Goal: Information Seeking & Learning: Learn about a topic

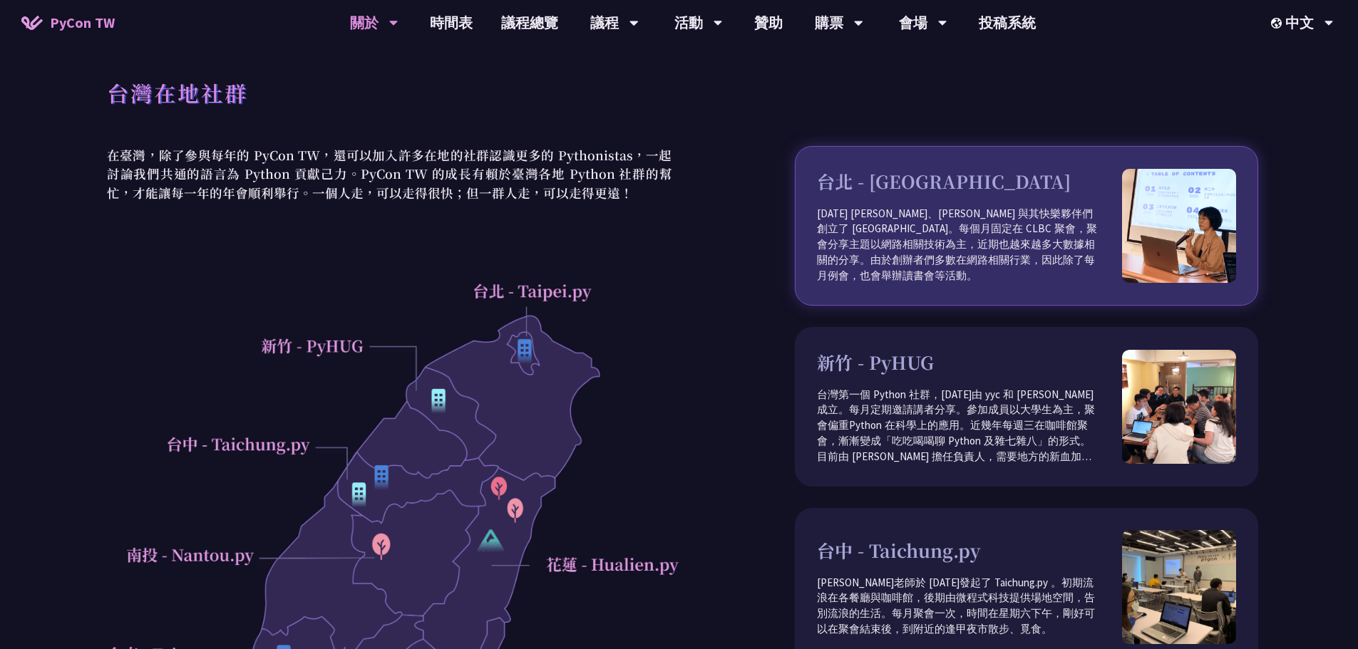
click at [953, 252] on p "2012 年 Keith、Tim 與其快樂夥伴們創立了 Taipei.py。每個月固定在 CLBC 聚會，聚會分享主題以網路相關技術為主，近期也越來越多大數據…" at bounding box center [969, 245] width 305 height 78
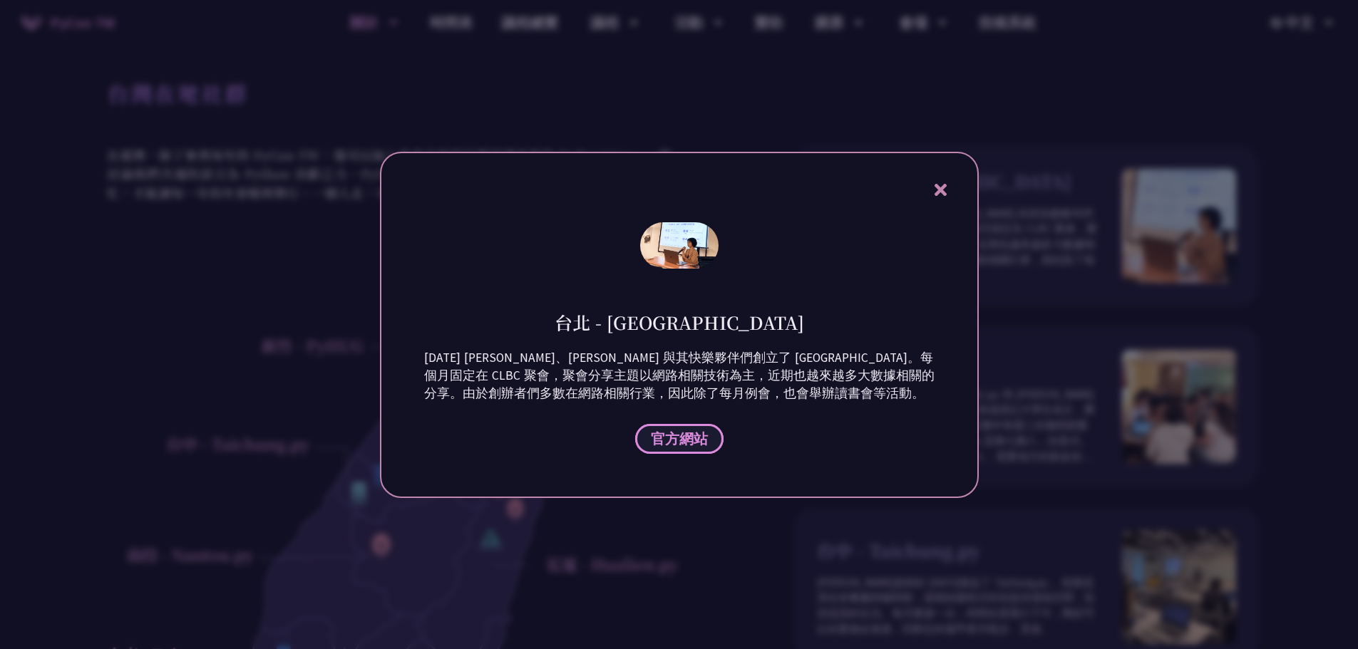
click at [681, 436] on span "官方網站" at bounding box center [679, 439] width 57 height 18
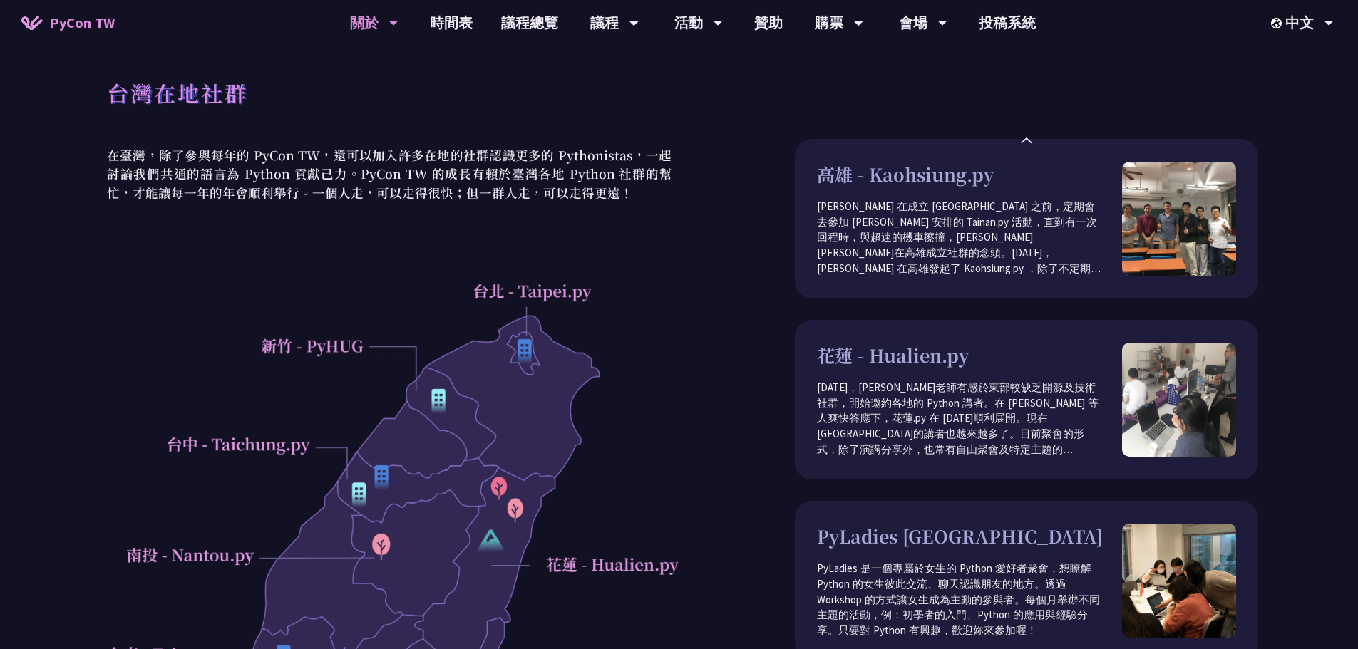
click at [520, 349] on div at bounding box center [390, 578] width 580 height 608
click at [408, 220] on div "在臺灣，除了參與每年的 PyCon TW，還可以加入許多在地的社群認識更多的 Pythonistas，一起討論我們共通的語言為 Python 貢獻己力。PyC…" at bounding box center [390, 528] width 580 height 764
click at [165, 87] on h1 "台灣在地社群" at bounding box center [177, 92] width 141 height 43
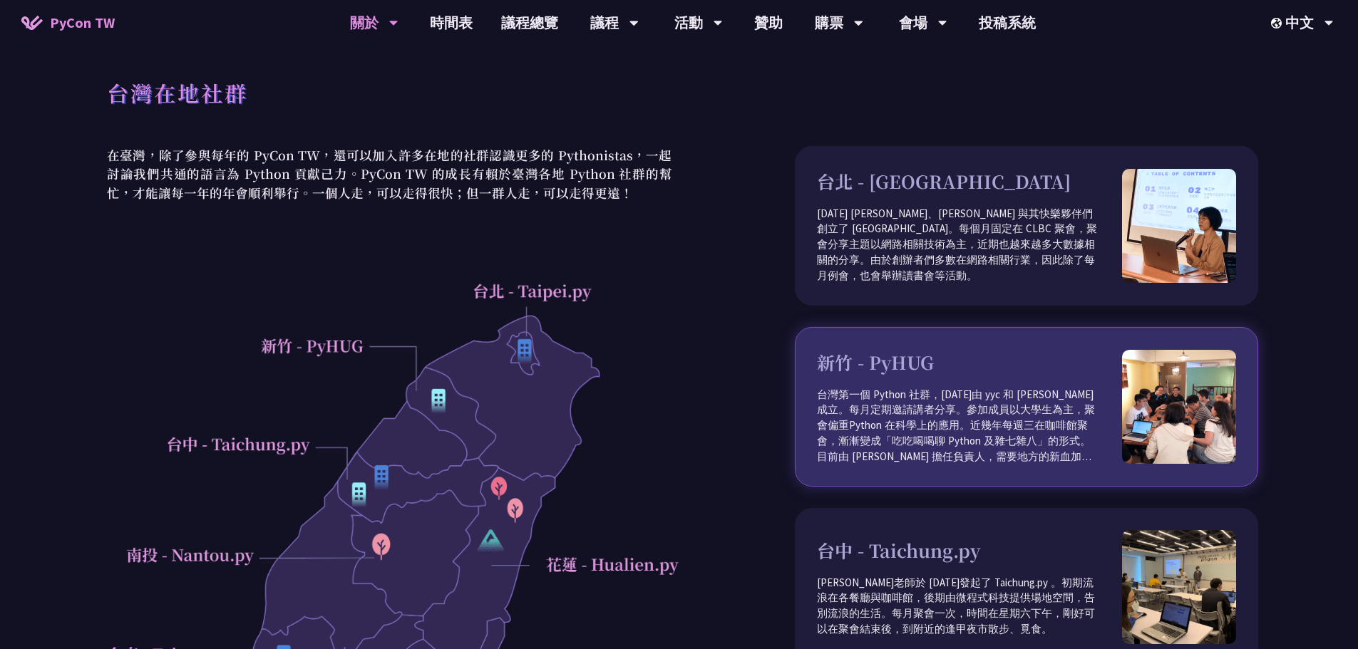
click at [933, 357] on h3 "新竹 - PyHUG" at bounding box center [969, 362] width 305 height 27
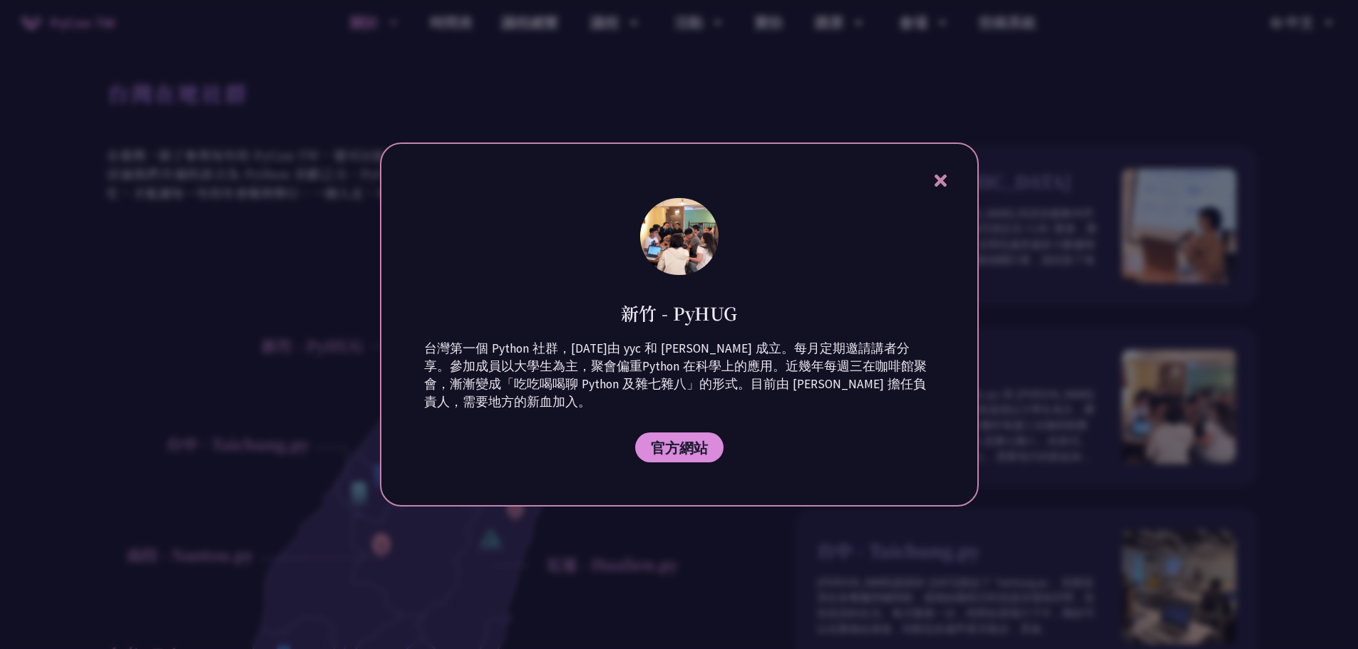
click at [1124, 416] on div at bounding box center [679, 324] width 1358 height 649
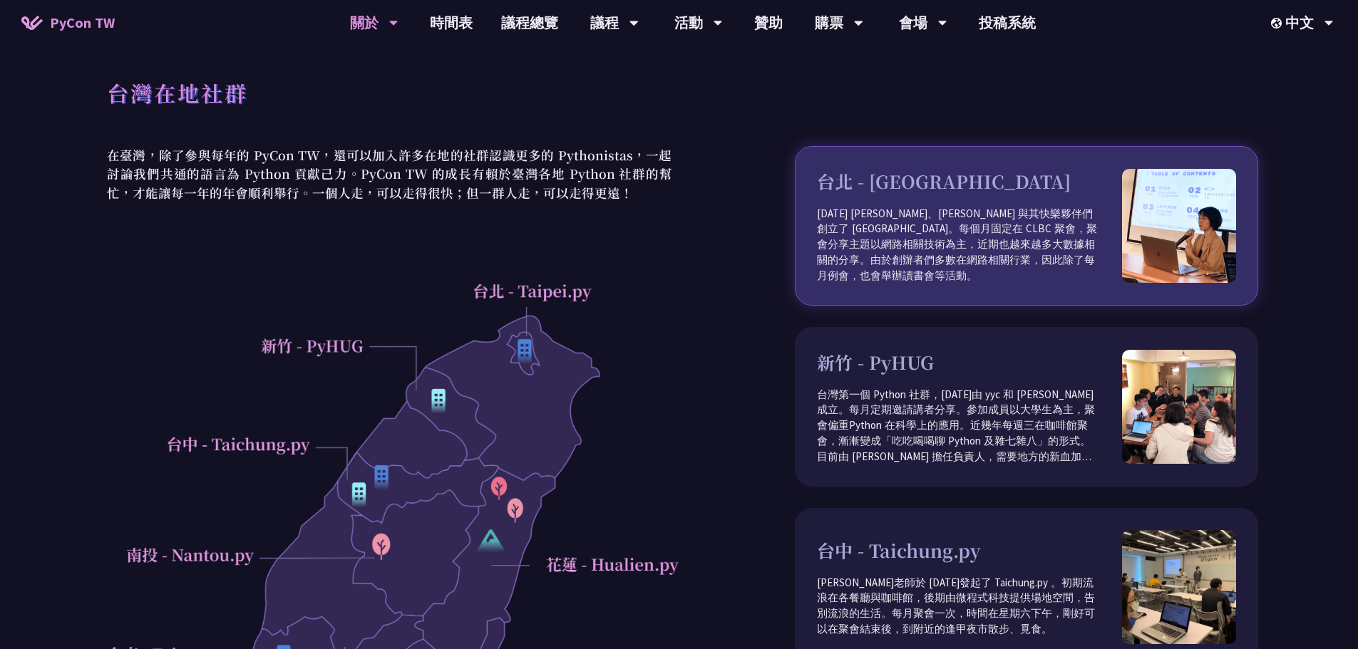
click at [1021, 267] on p "2012 年 Keith、Tim 與其快樂夥伴們創立了 Taipei.py。每個月固定在 CLBC 聚會，聚會分享主題以網路相關技術為主，近期也越來越多大數據…" at bounding box center [969, 245] width 305 height 78
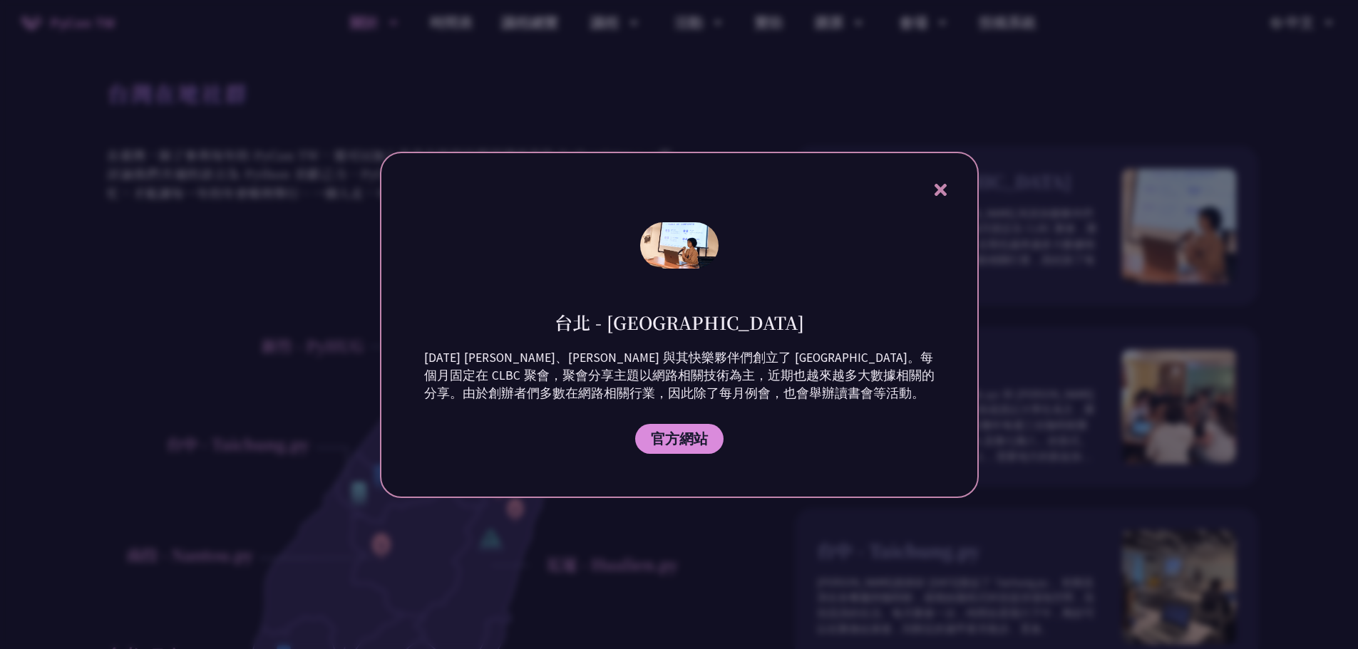
click at [667, 321] on h1 "台北 - Taipei.py" at bounding box center [679, 322] width 249 height 25
drag, startPoint x: 667, startPoint y: 321, endPoint x: 757, endPoint y: 325, distance: 89.9
click at [757, 325] on div "台北 - Taipei.py" at bounding box center [679, 312] width 510 height 46
copy h1 "Taipei.py"
click at [942, 186] on icon at bounding box center [941, 190] width 18 height 18
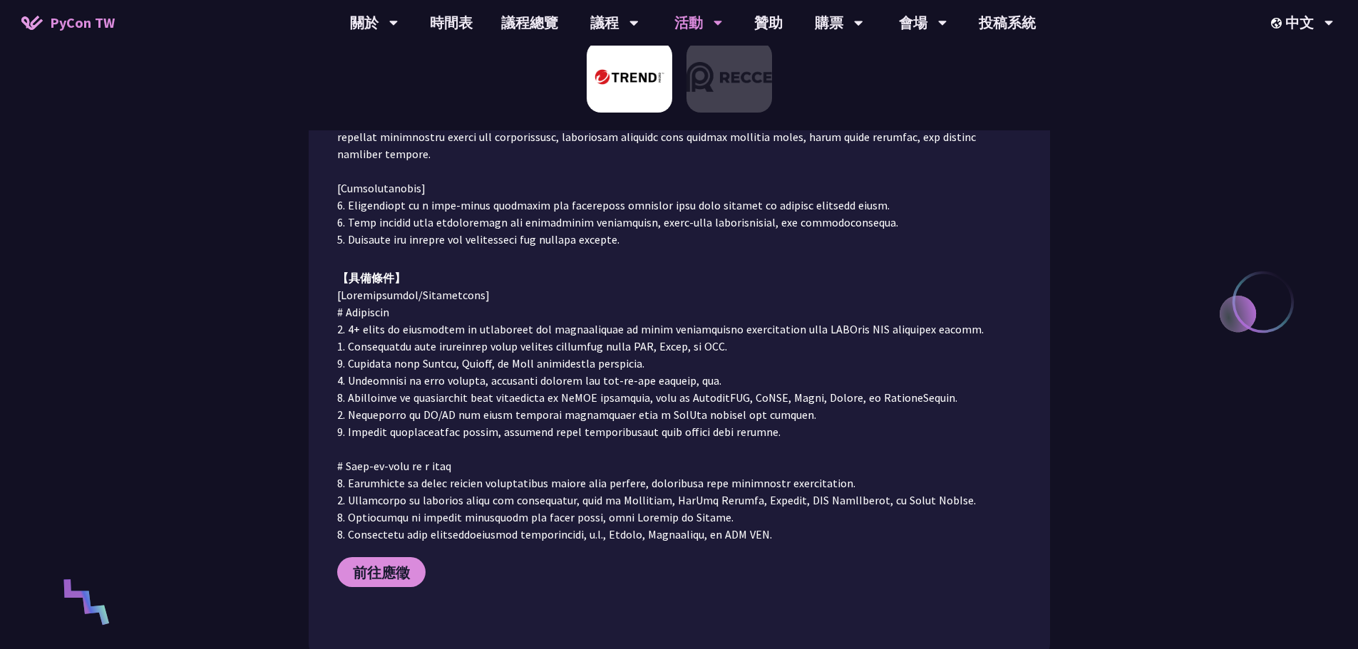
scroll to position [71, 0]
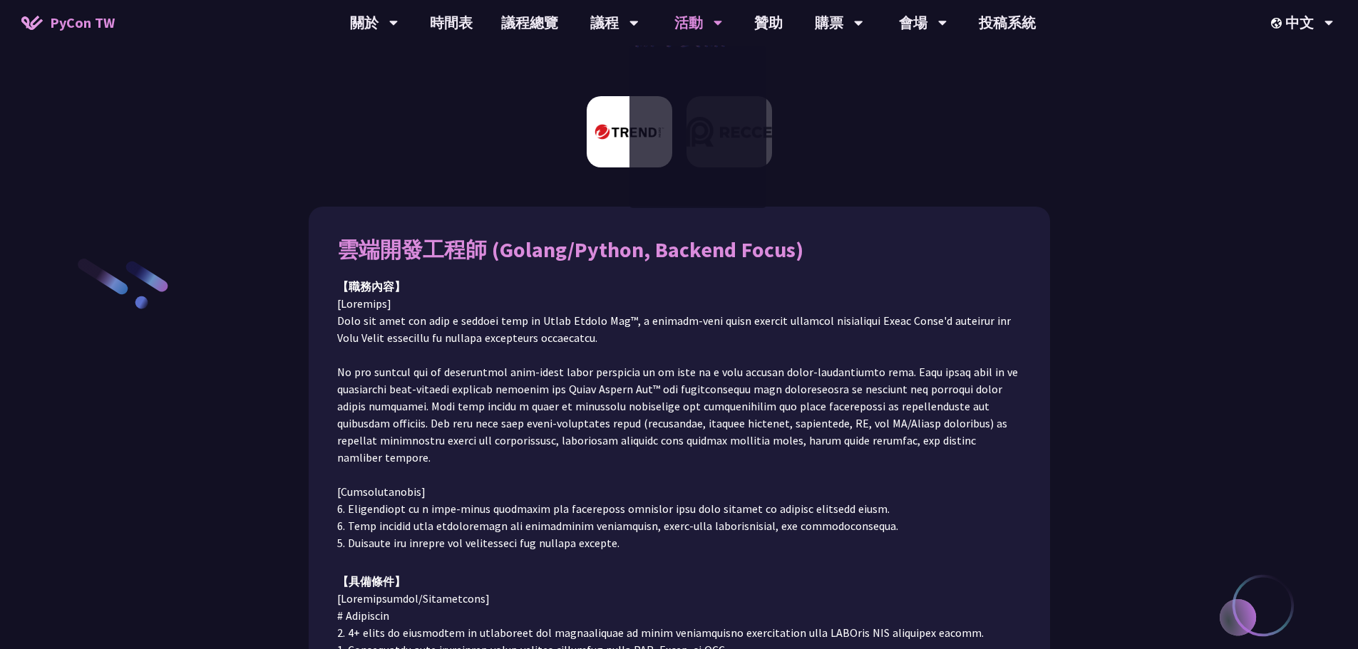
drag, startPoint x: 919, startPoint y: 147, endPoint x: 674, endPoint y: 140, distance: 244.6
click at [917, 147] on div at bounding box center [679, 137] width 1358 height 96
click at [952, 162] on div at bounding box center [679, 137] width 1358 height 96
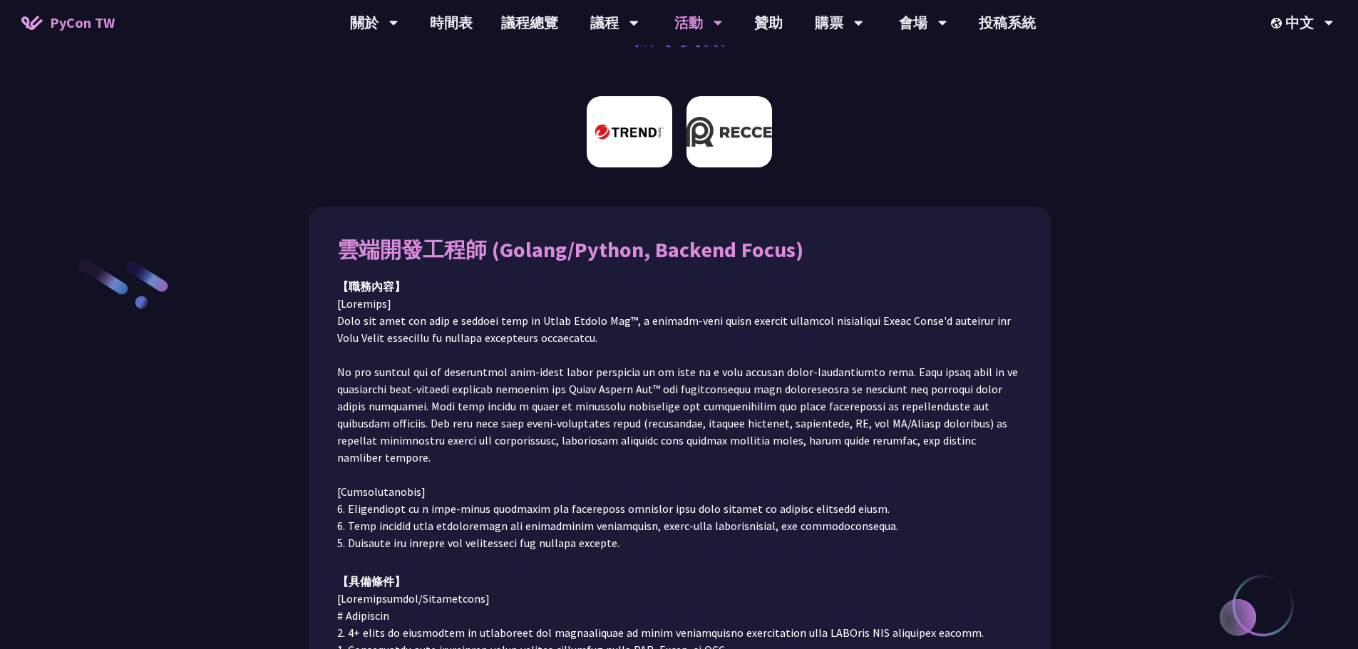
click at [752, 142] on img at bounding box center [729, 131] width 86 height 71
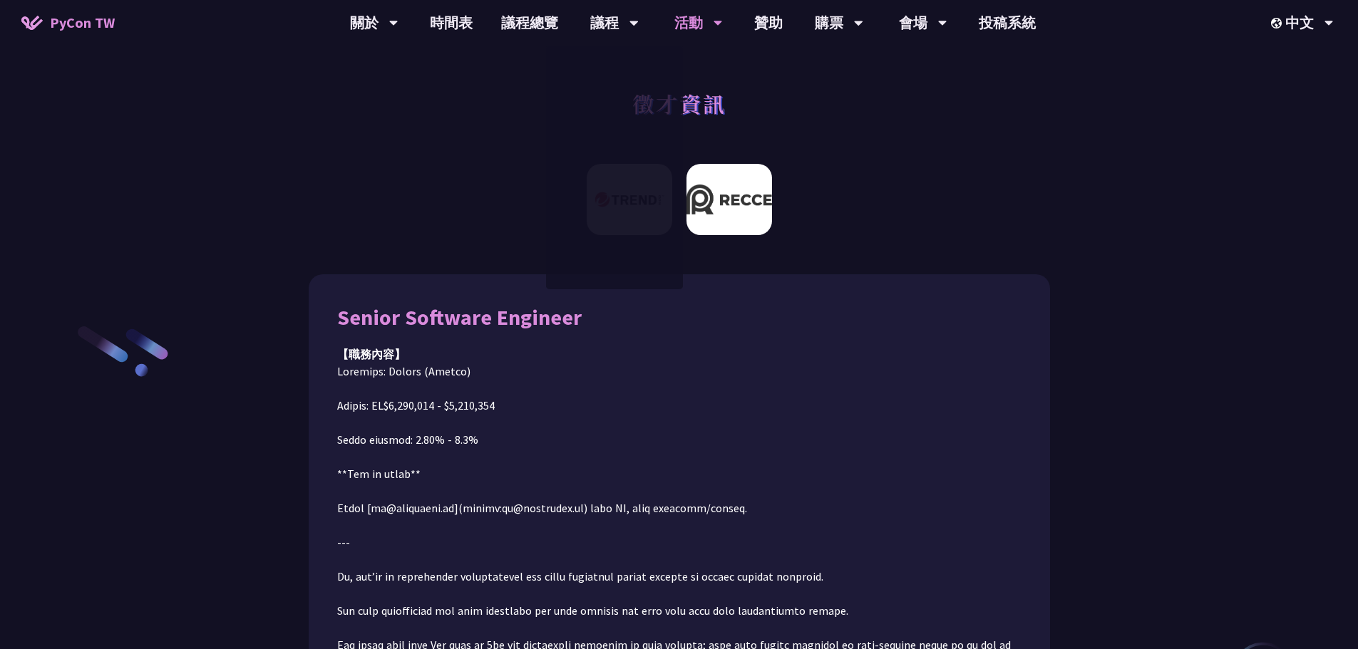
scroll to position [0, 0]
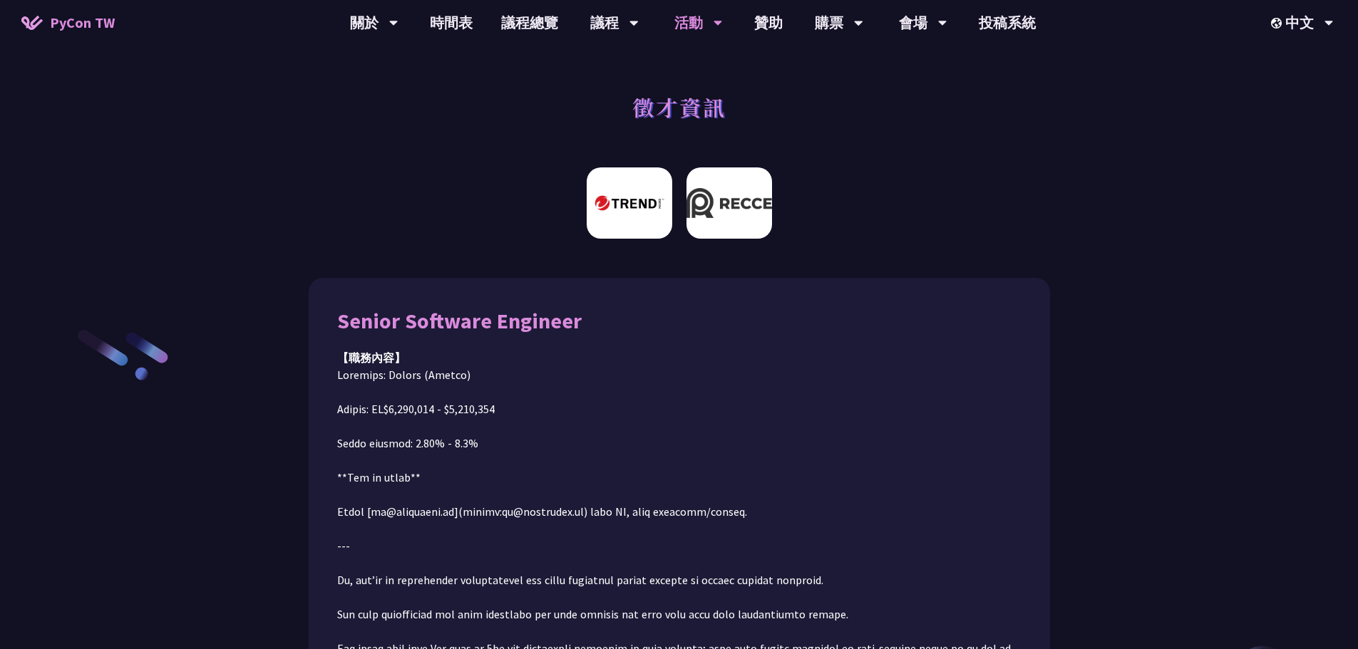
click at [652, 191] on img at bounding box center [630, 203] width 86 height 71
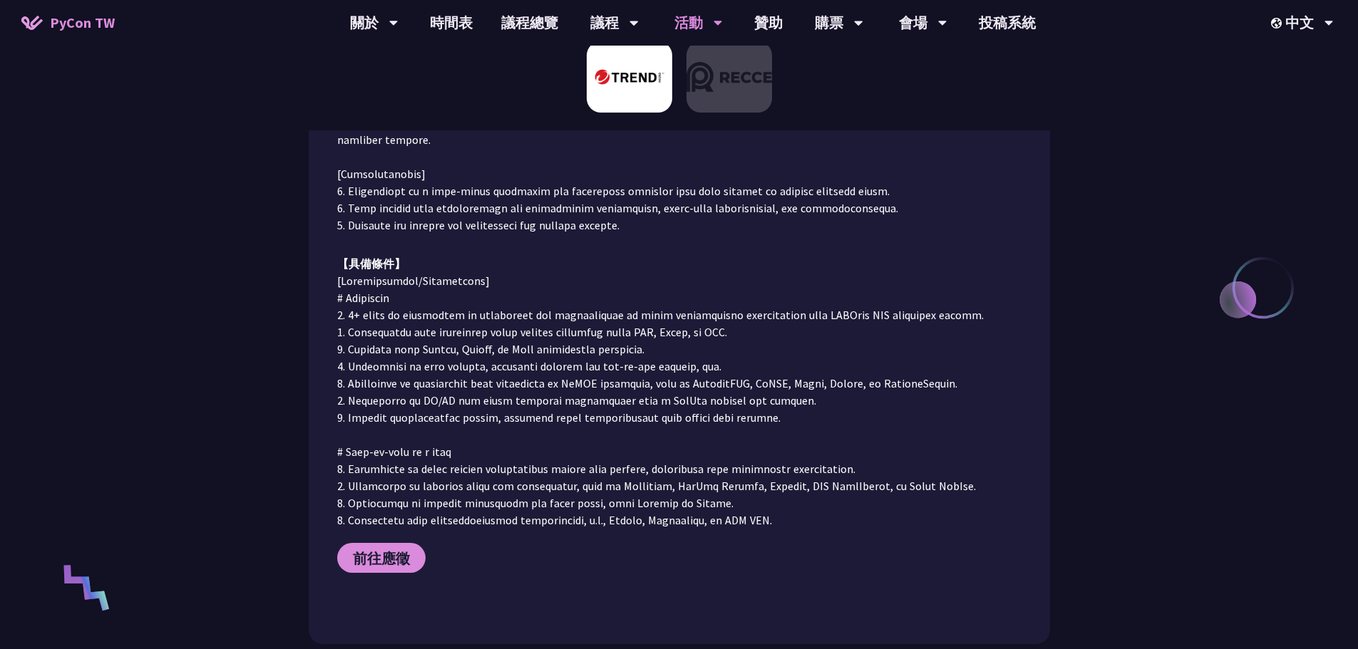
scroll to position [925, 0]
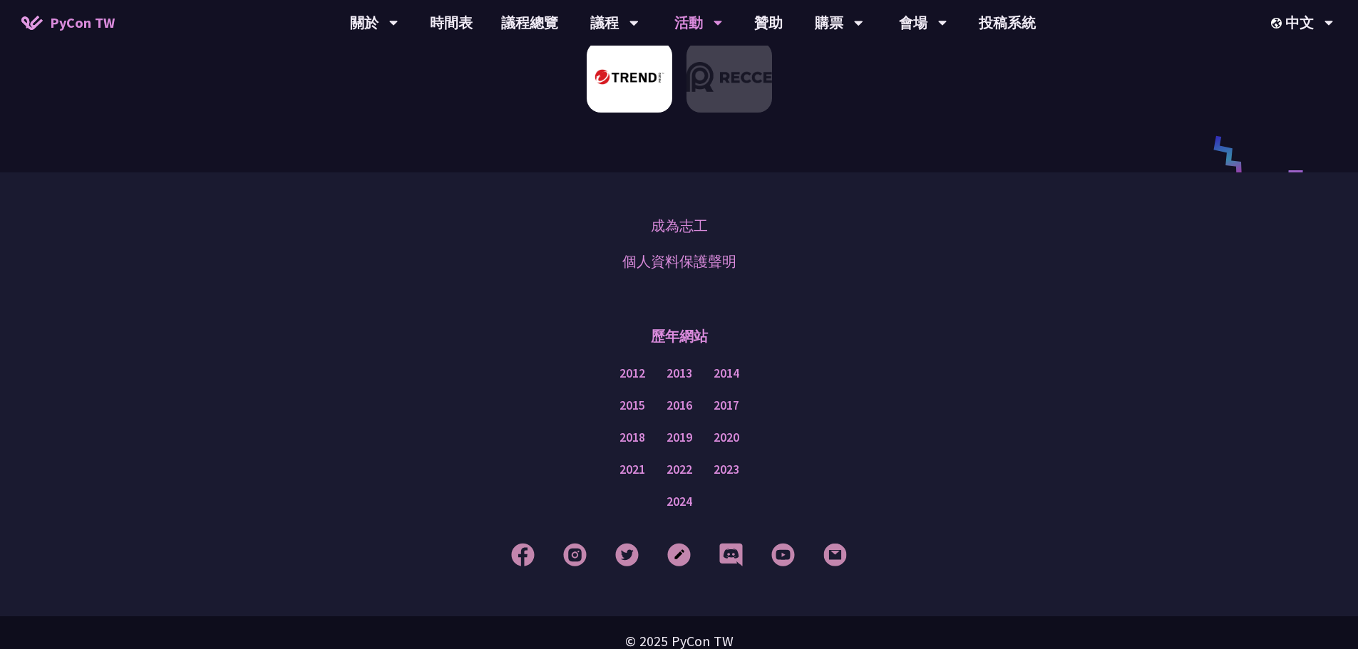
click at [873, 315] on div "歷年網站" at bounding box center [679, 336] width 1287 height 43
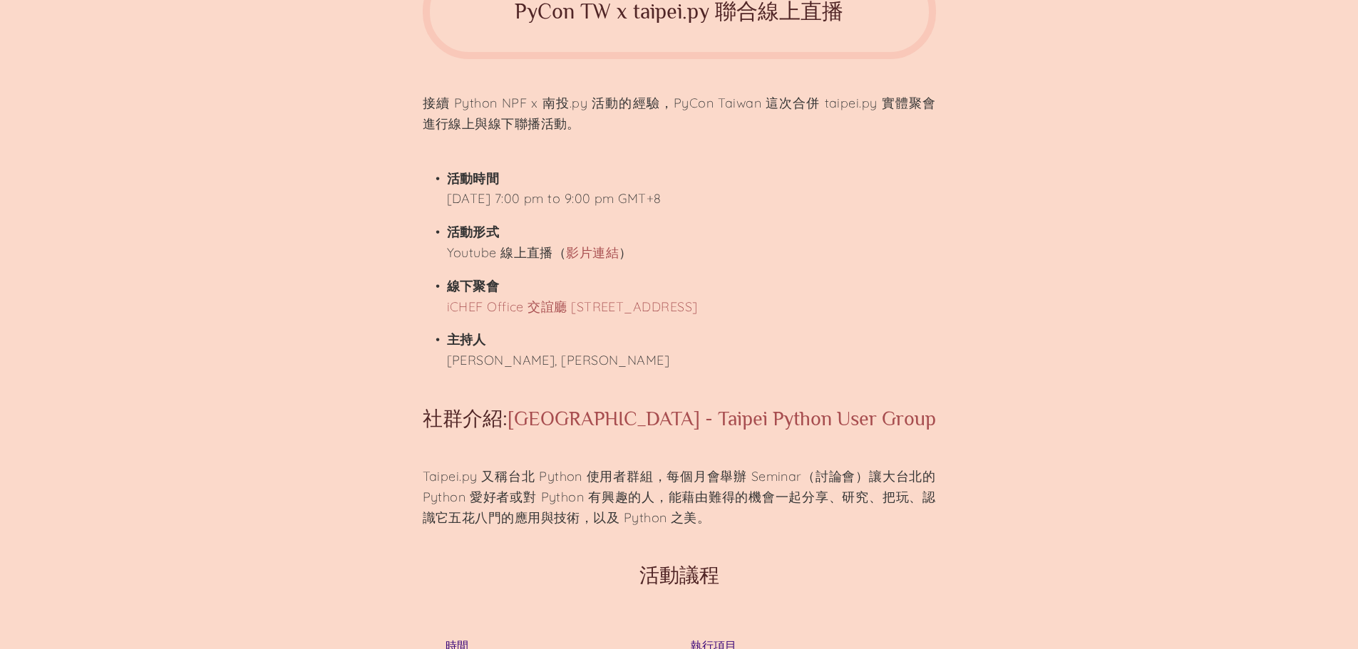
scroll to position [214, 0]
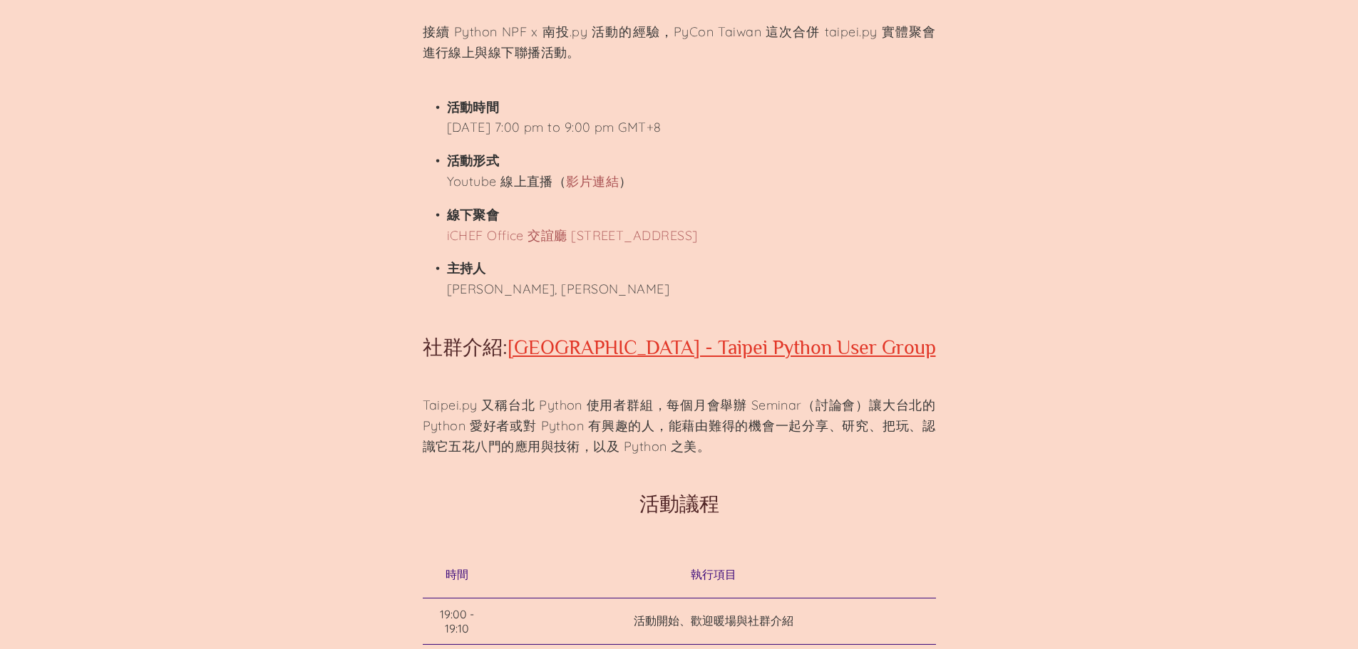
click at [637, 349] on link "Taipei.py - Taipei Python User Group" at bounding box center [722, 347] width 428 height 22
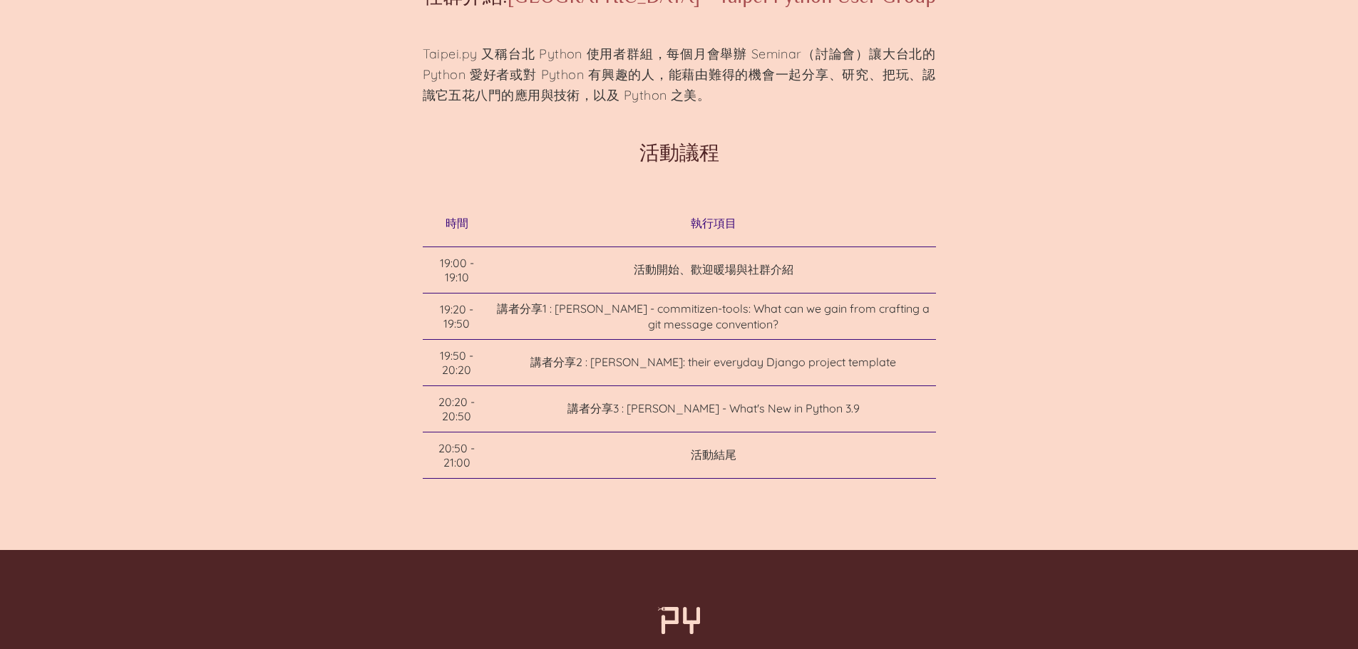
scroll to position [552, 0]
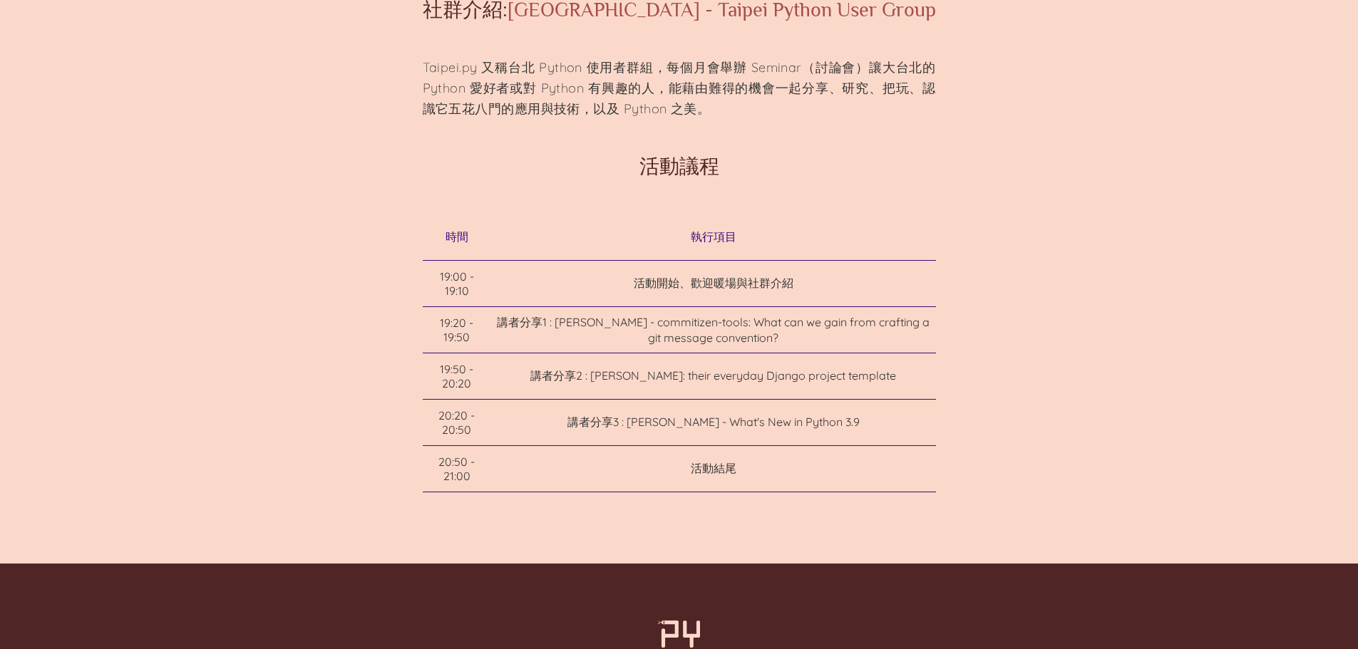
click at [694, 300] on td "活動開始、歡迎暖場與社群介紹" at bounding box center [713, 284] width 445 height 46
drag, startPoint x: 731, startPoint y: 441, endPoint x: 678, endPoint y: 444, distance: 52.8
click at [678, 444] on td "講者分享3 : Tim Hsu - What's New in Python 3.9" at bounding box center [713, 423] width 445 height 46
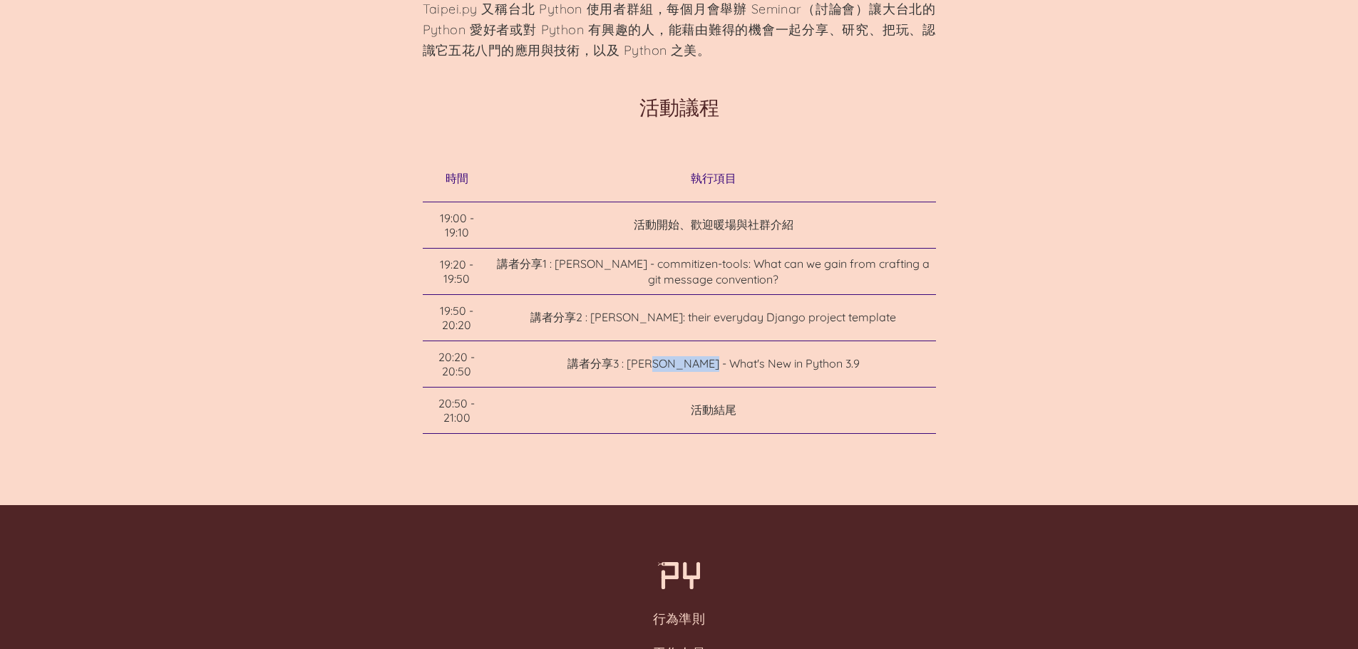
scroll to position [766, 0]
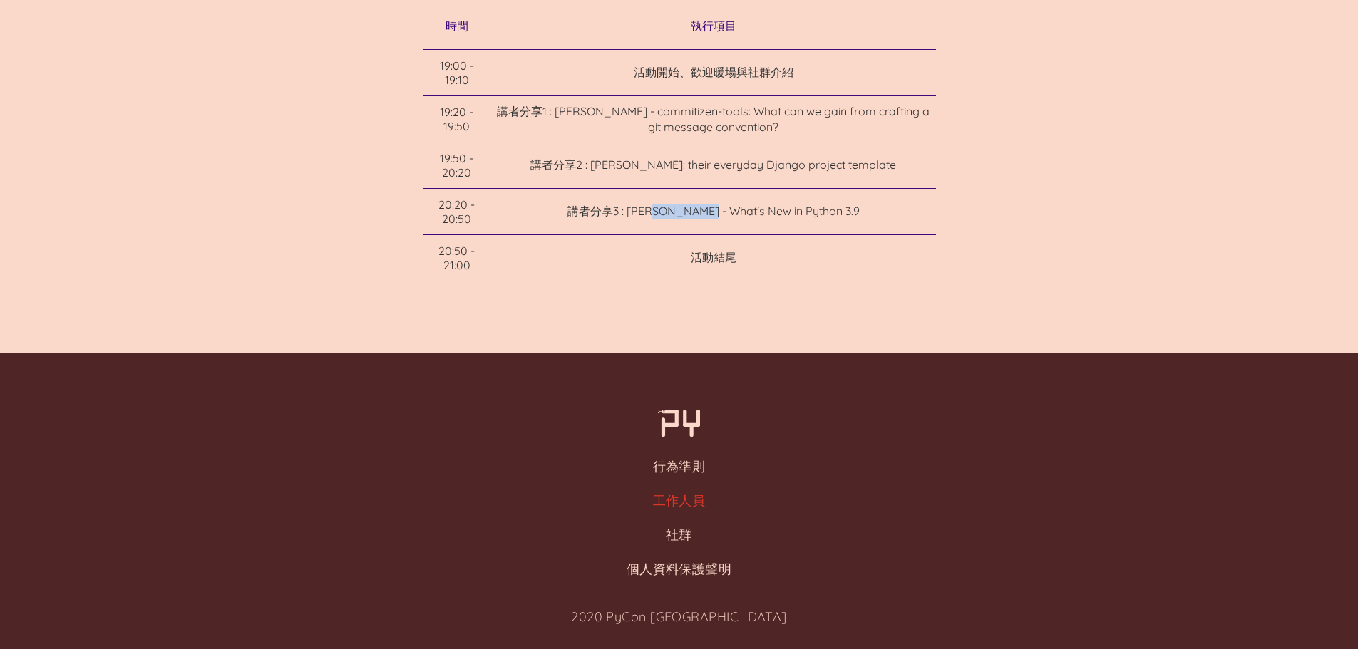
click at [681, 502] on link "工作人員" at bounding box center [679, 501] width 53 height 16
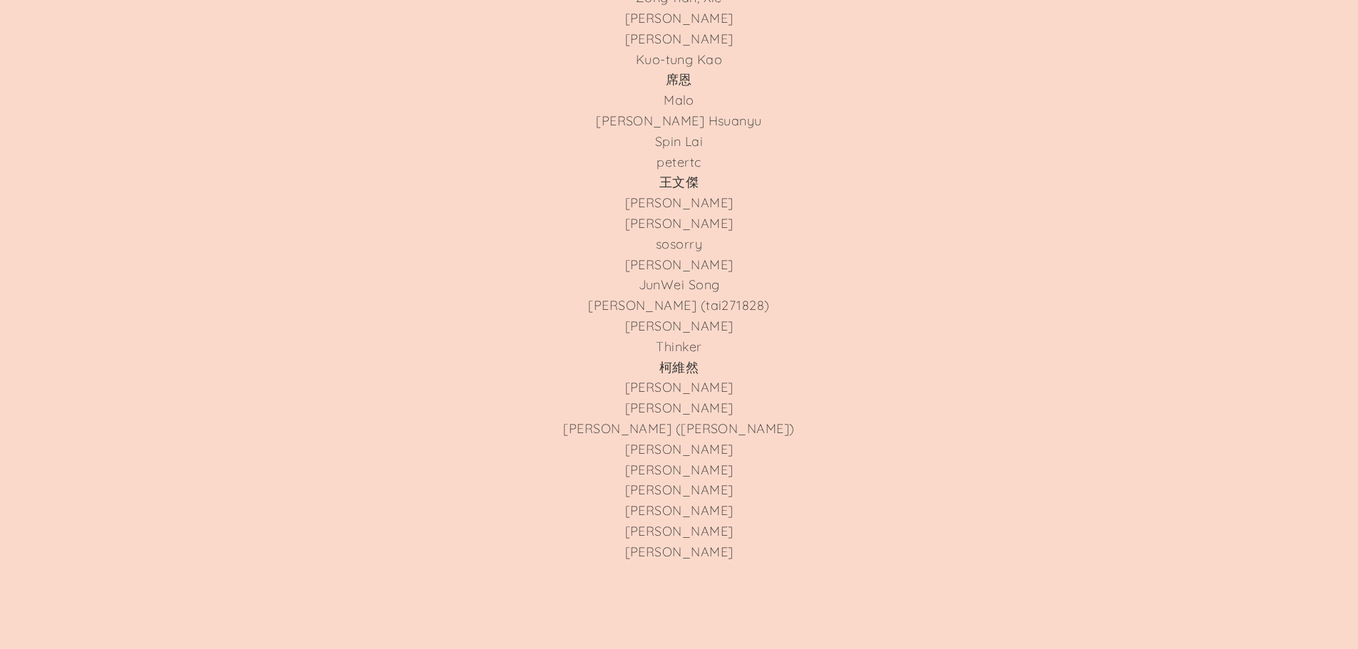
scroll to position [4373, 0]
